Goal: Task Accomplishment & Management: Use online tool/utility

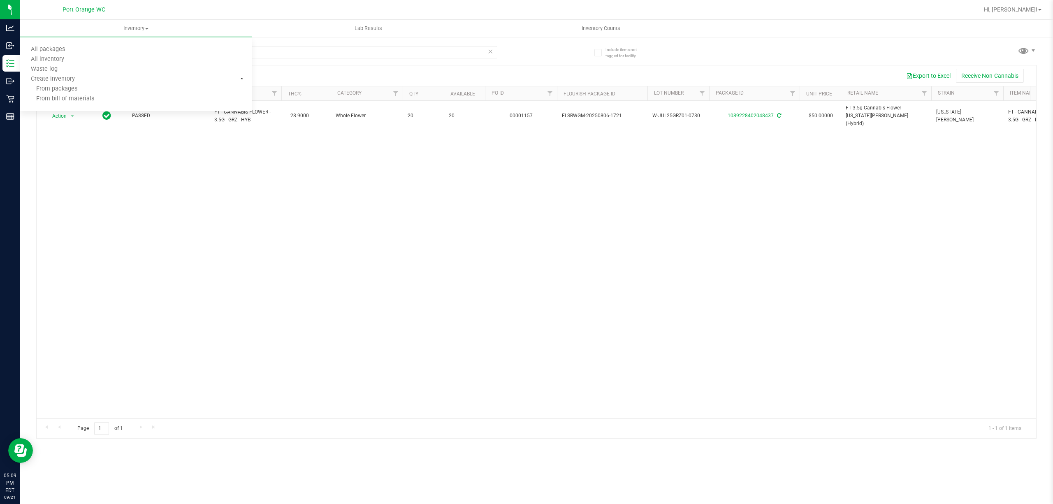
click at [111, 221] on div "Action Action Adjust qty Create package Edit attributes Global inventory Locate…" at bounding box center [537, 260] width 1000 height 318
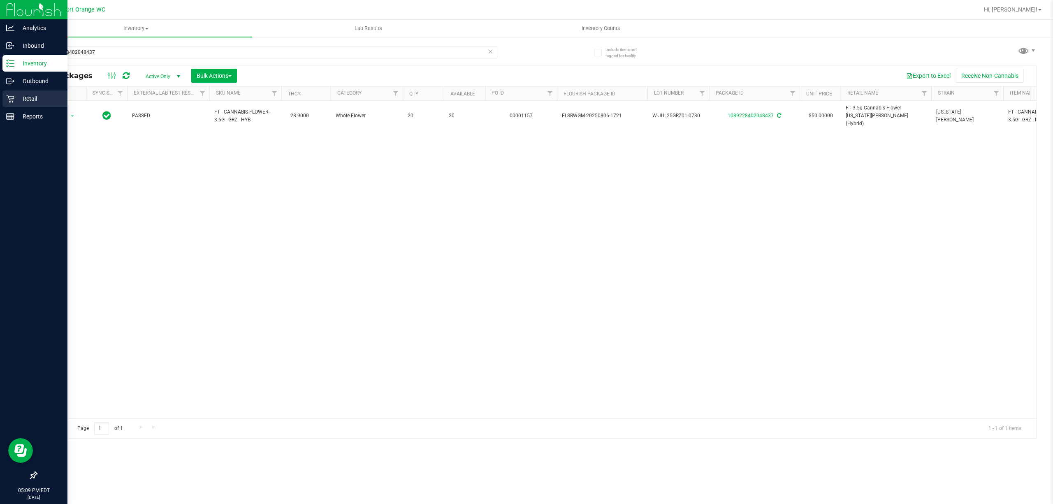
click at [10, 99] on icon at bounding box center [10, 99] width 8 height 8
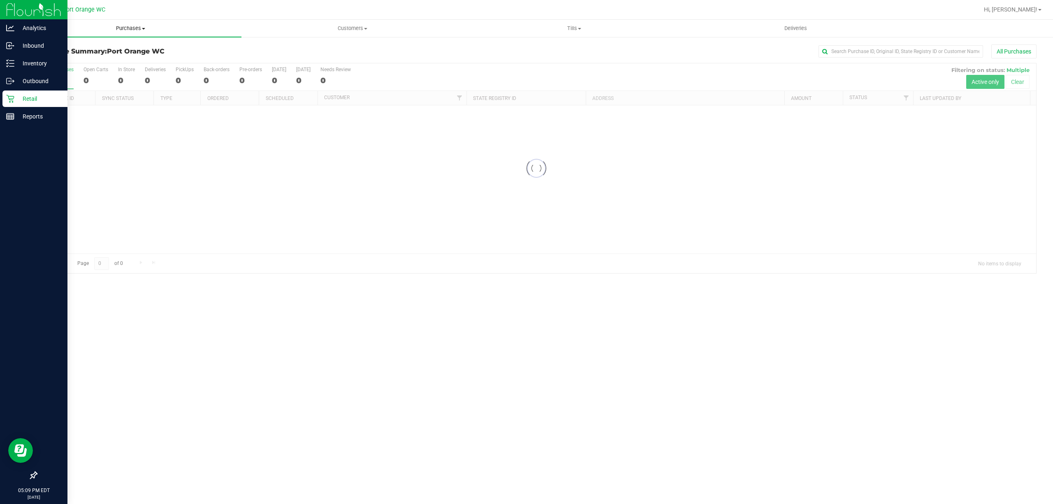
click at [137, 29] on span "Purchases" at bounding box center [131, 28] width 222 height 7
click at [60, 72] on span "All purchases" at bounding box center [49, 69] width 58 height 7
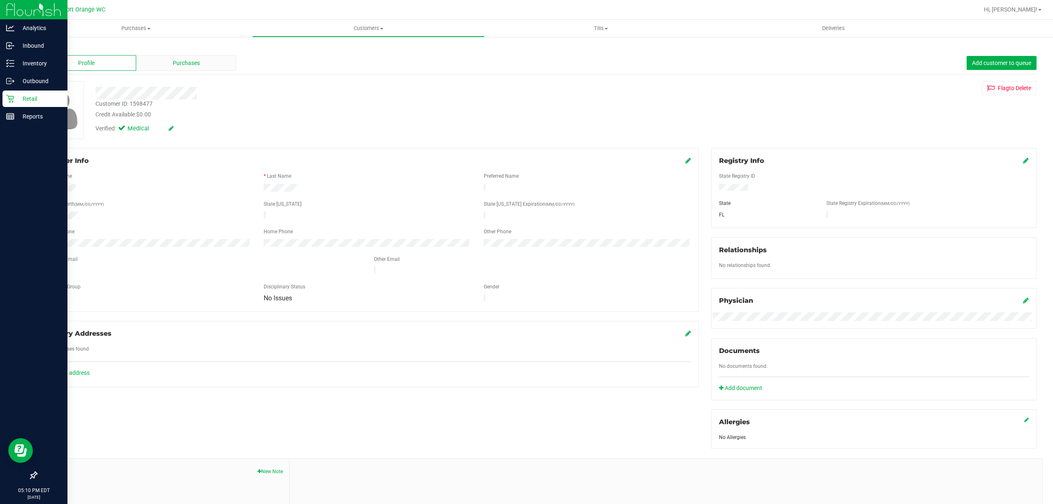
click at [165, 63] on div "Purchases" at bounding box center [186, 63] width 100 height 16
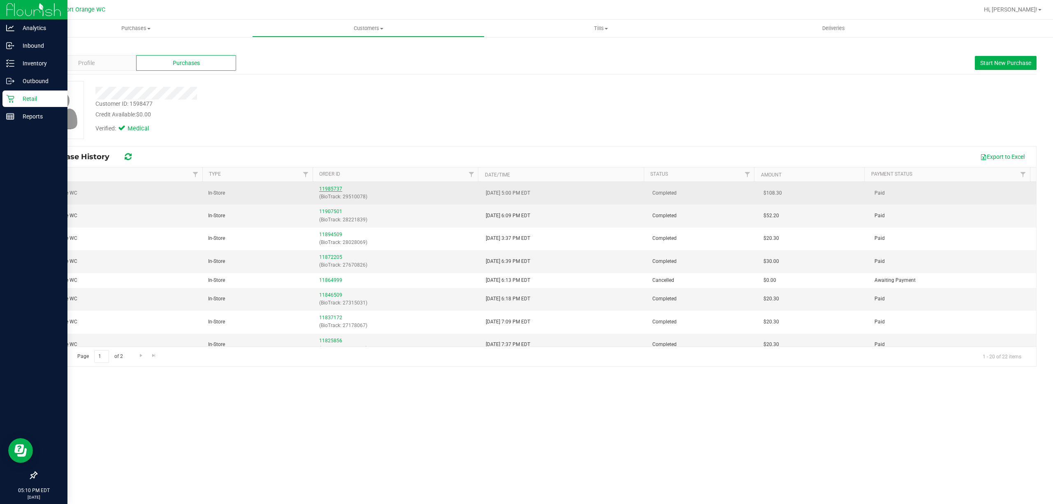
click at [333, 192] on link "11985737" at bounding box center [330, 189] width 23 height 6
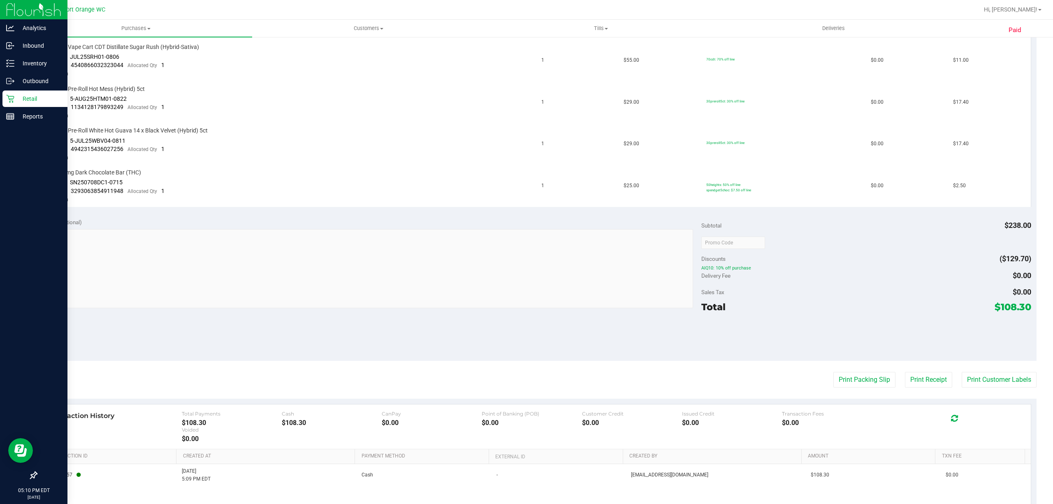
scroll to position [417, 0]
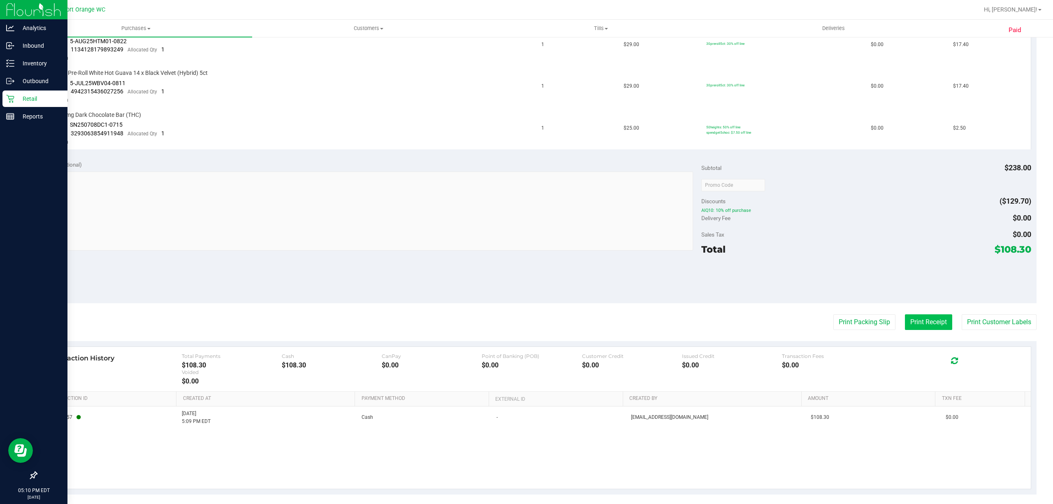
click at [925, 317] on button "Print Receipt" at bounding box center [928, 322] width 47 height 16
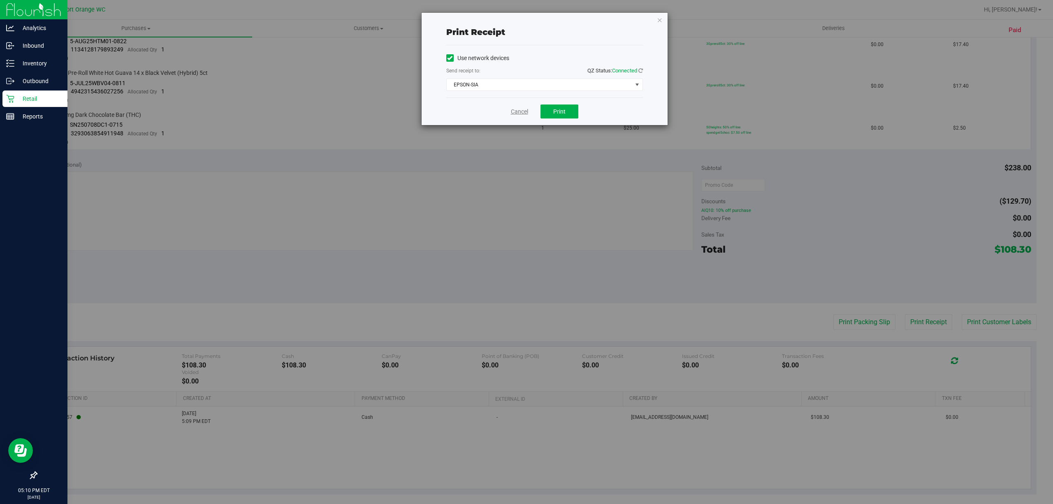
click at [513, 112] on link "Cancel" at bounding box center [519, 111] width 17 height 9
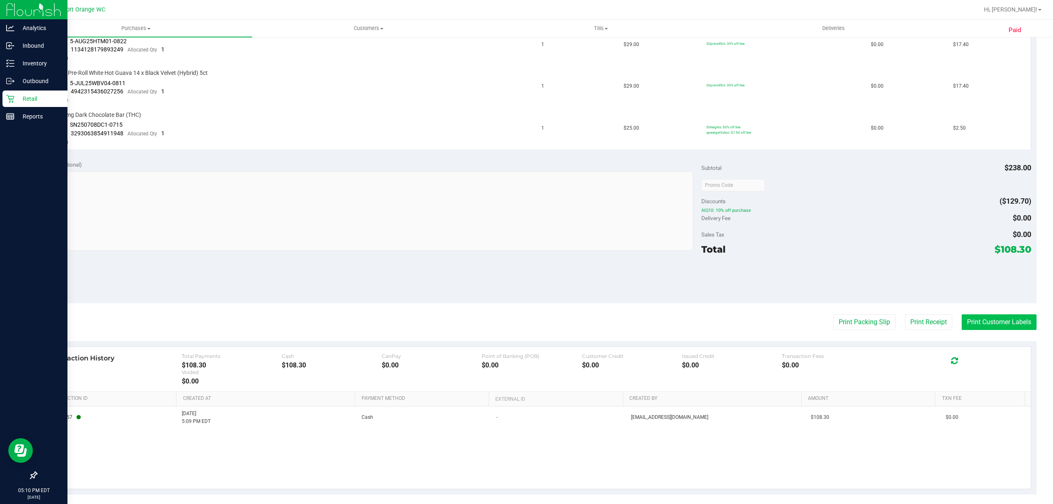
click at [993, 314] on button "Print Customer Labels" at bounding box center [999, 322] width 75 height 16
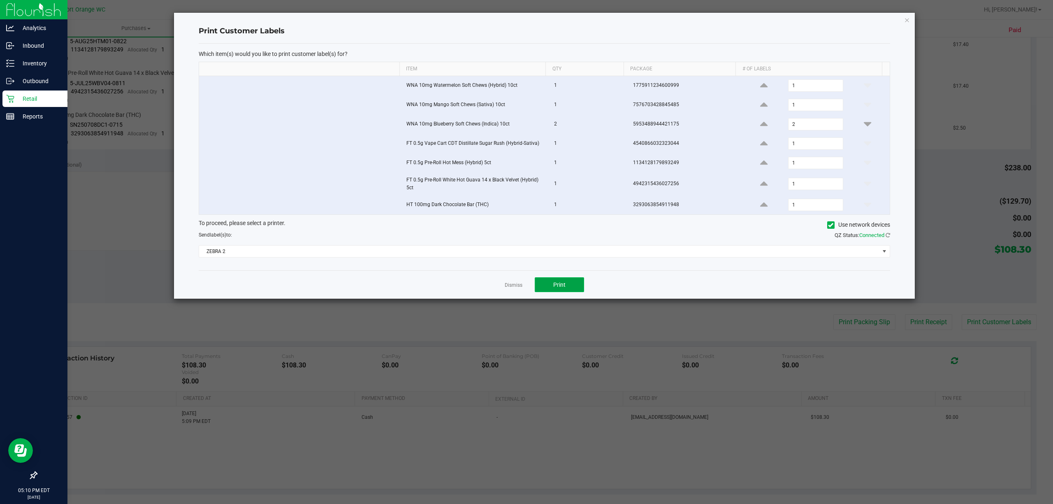
click at [565, 288] on span "Print" at bounding box center [559, 284] width 12 height 7
click at [509, 288] on link "Dismiss" at bounding box center [514, 285] width 18 height 7
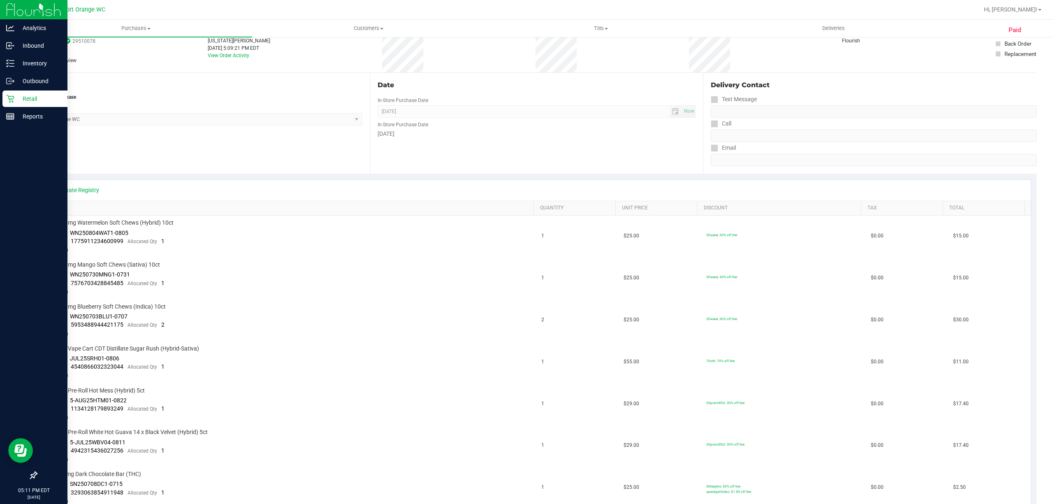
scroll to position [0, 0]
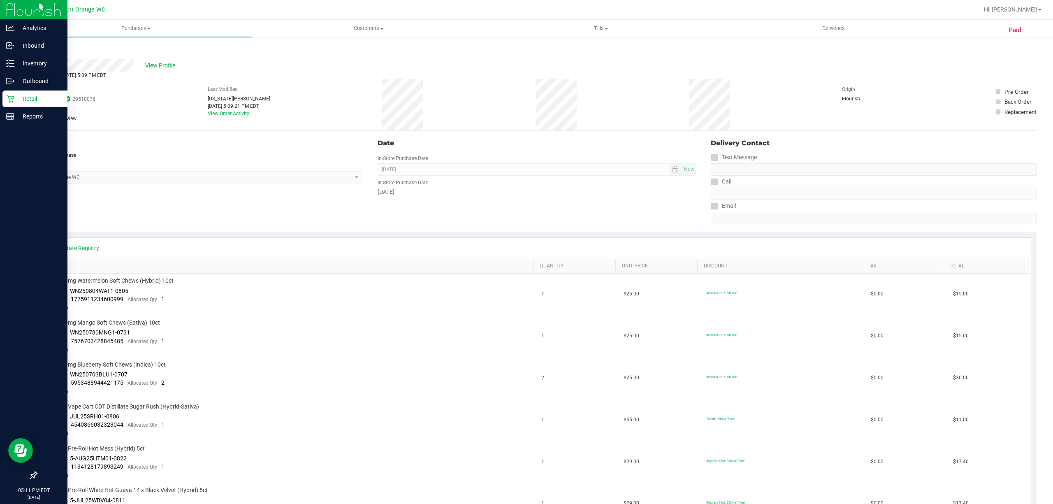
click at [12, 97] on icon at bounding box center [10, 99] width 8 height 8
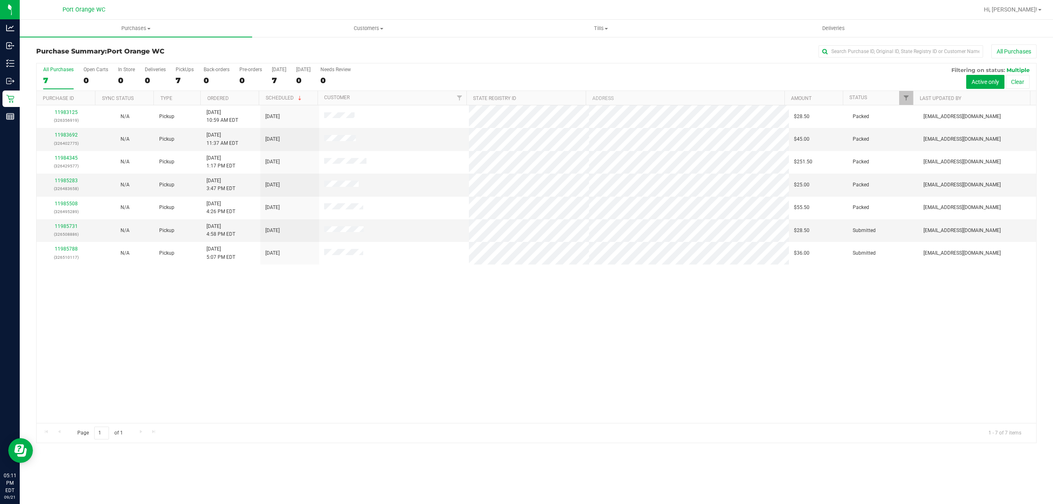
click at [681, 354] on div "11983125 (326356919) N/A Pickup 9/21/2025 10:59 AM EDT 9/21/2025 $28.50 Packed …" at bounding box center [537, 264] width 1000 height 318
click at [72, 225] on link "11985731" at bounding box center [66, 226] width 23 height 6
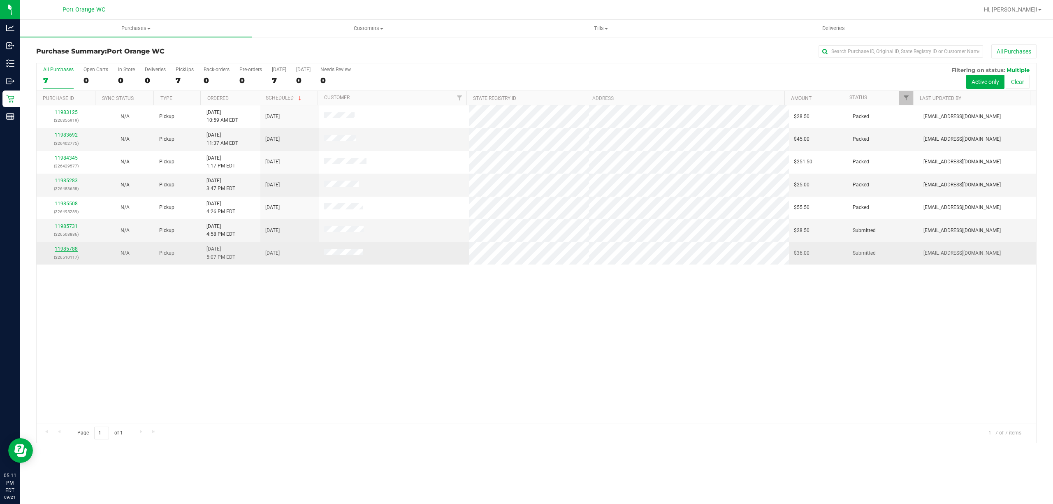
click at [74, 249] on link "11985788" at bounding box center [66, 249] width 23 height 6
